Goal: Navigation & Orientation: Find specific page/section

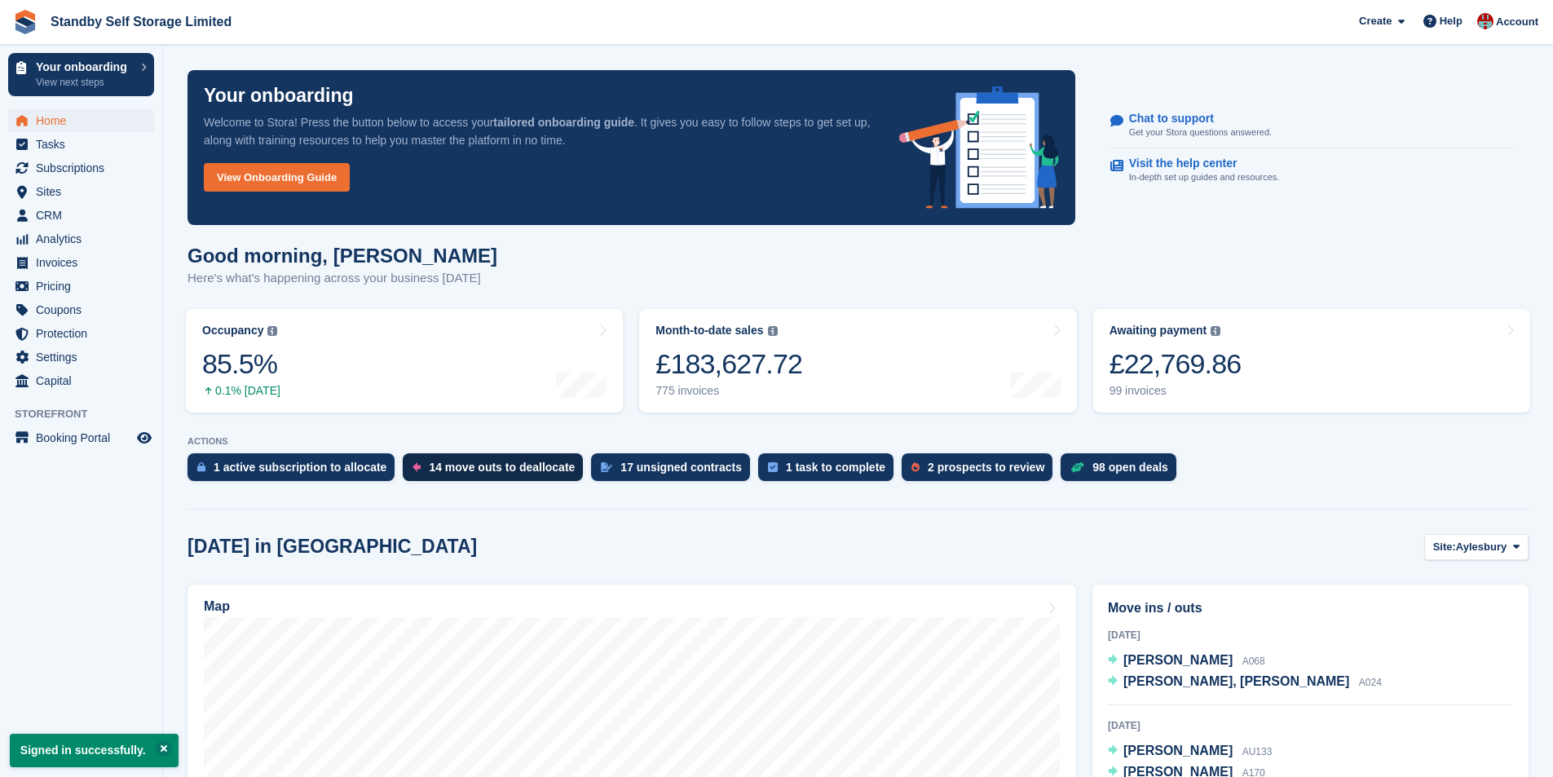
click at [486, 467] on div "14 move outs to deallocate" at bounding box center [502, 467] width 146 height 13
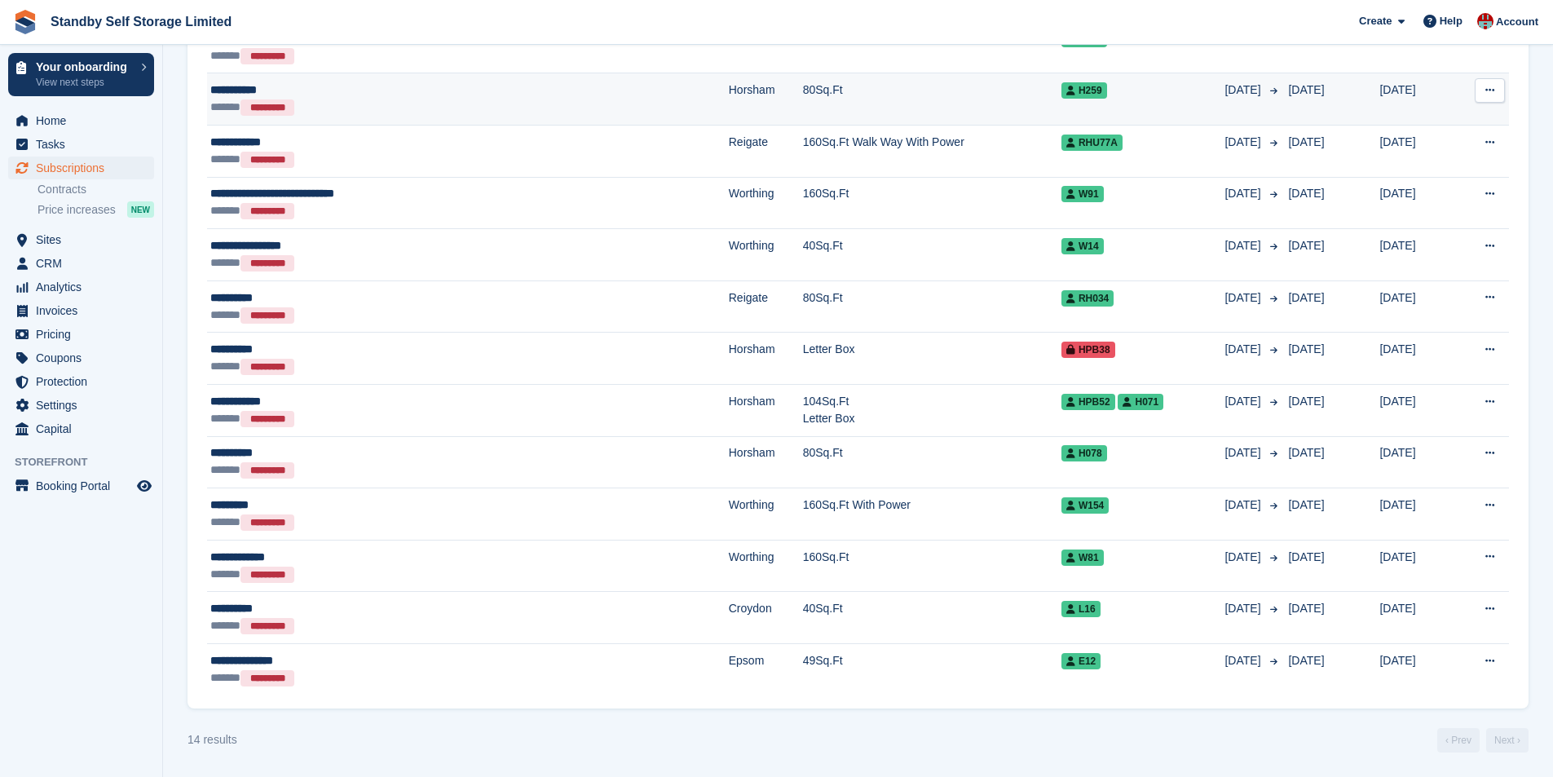
scroll to position [238, 0]
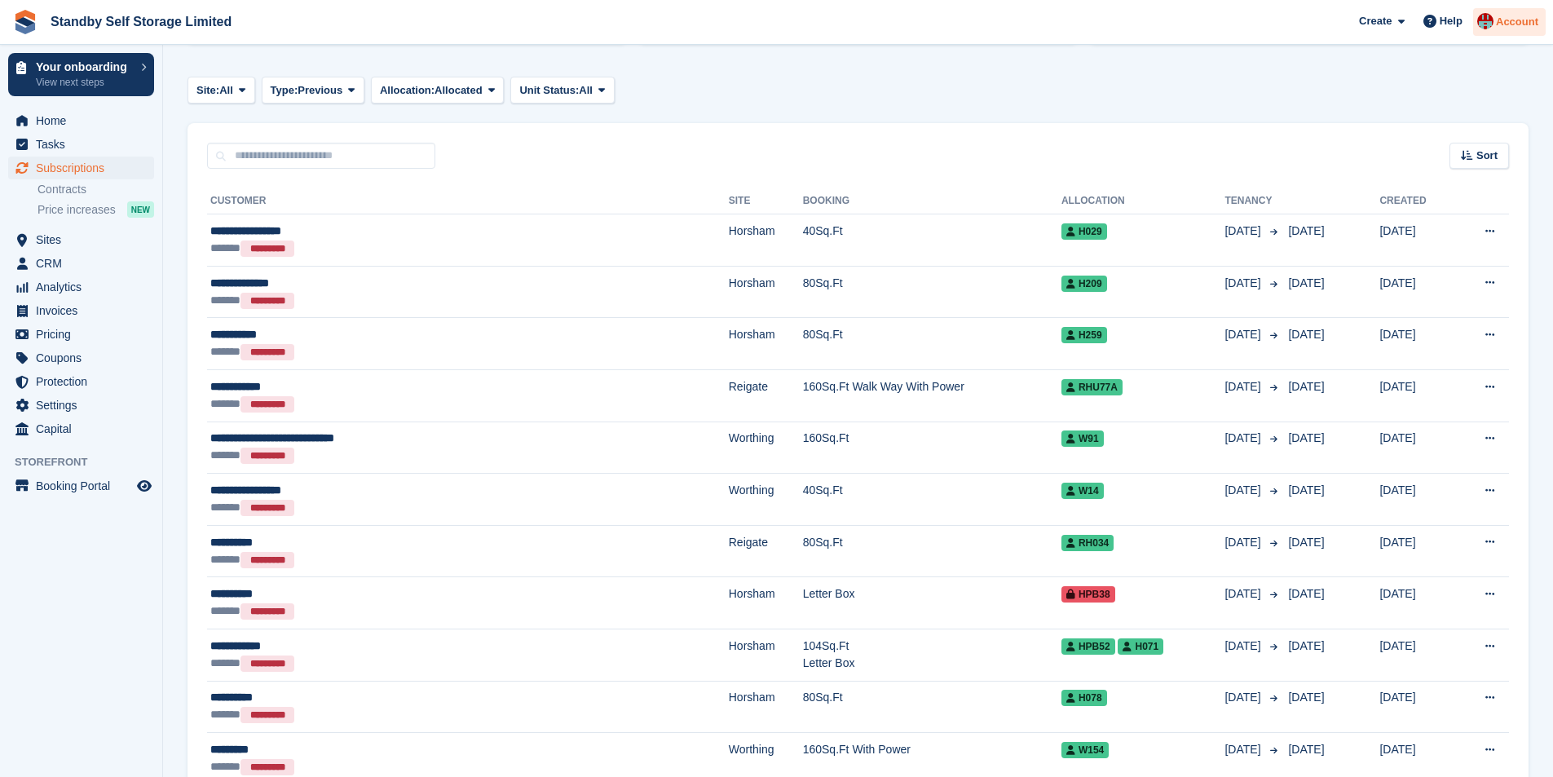
click at [1505, 11] on div "Account" at bounding box center [1509, 22] width 73 height 29
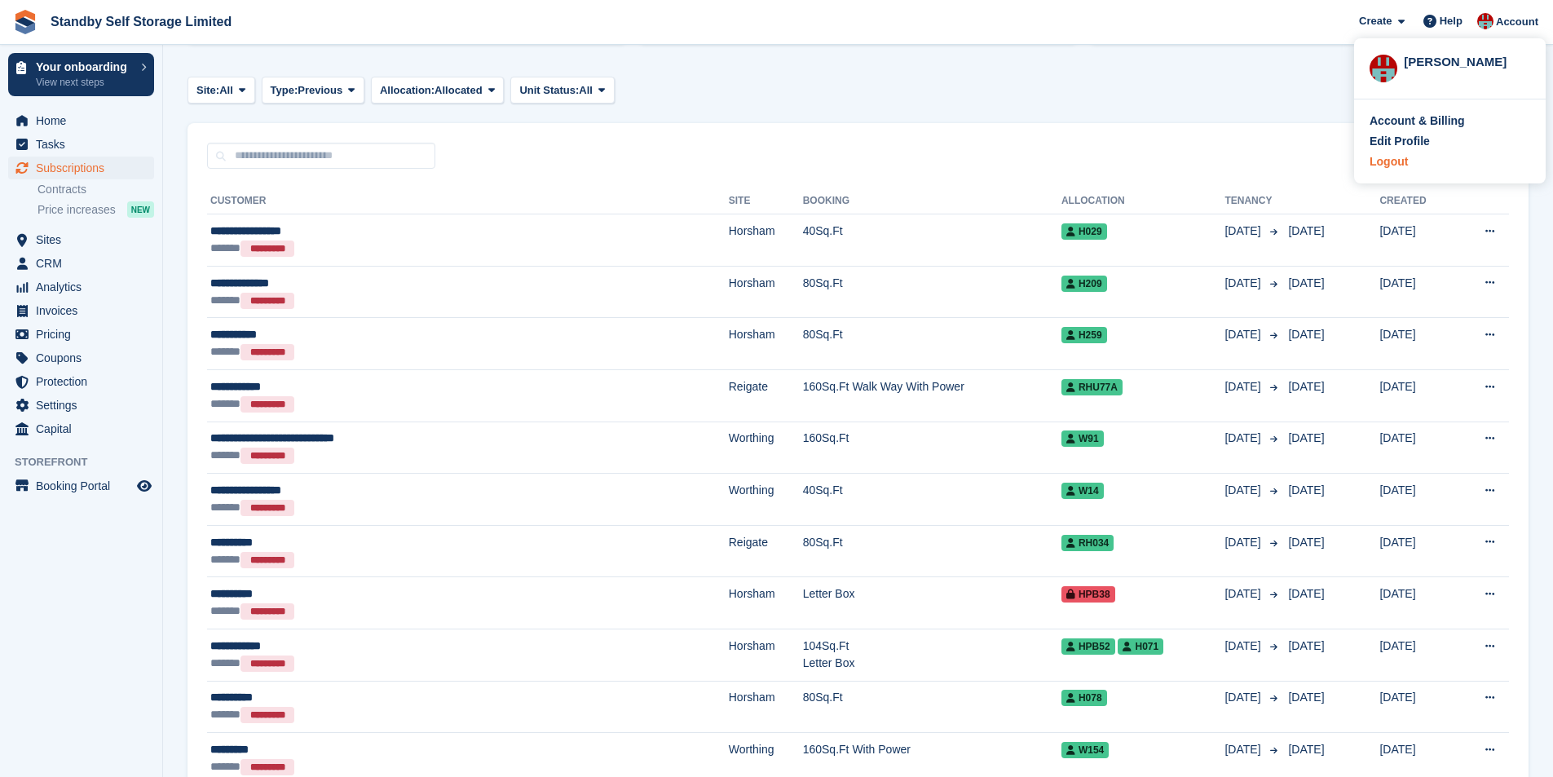
click at [1414, 161] on div "Logout" at bounding box center [1449, 161] width 161 height 17
